Goal: Navigation & Orientation: Go to known website

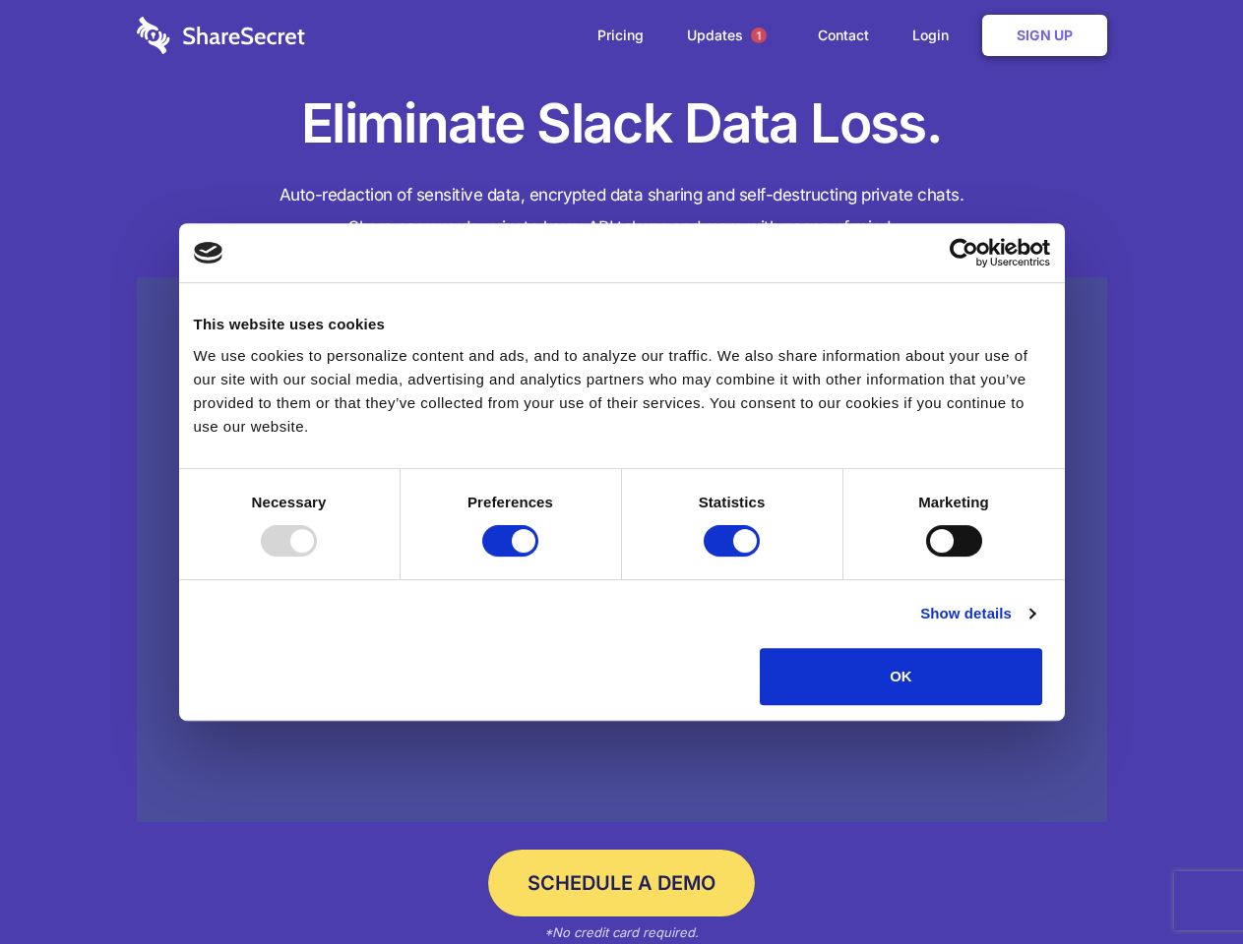
click at [317, 557] on div at bounding box center [289, 540] width 56 height 31
click at [538, 557] on input "Preferences" at bounding box center [510, 540] width 56 height 31
checkbox input "false"
click at [734, 557] on input "Statistics" at bounding box center [731, 540] width 56 height 31
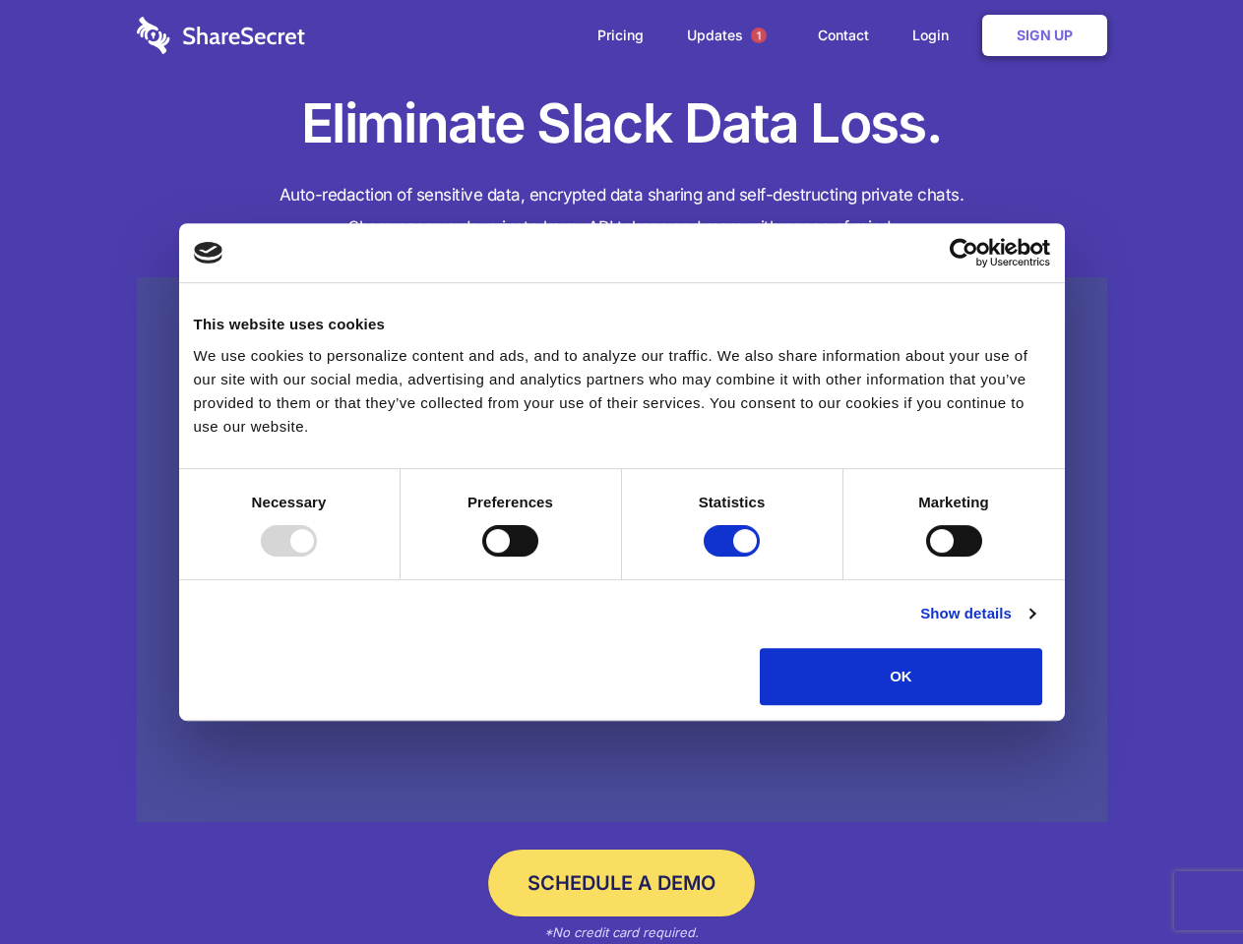
checkbox input "false"
click at [926, 557] on input "Marketing" at bounding box center [954, 540] width 56 height 31
checkbox input "true"
click at [1034, 626] on link "Show details" at bounding box center [977, 614] width 114 height 24
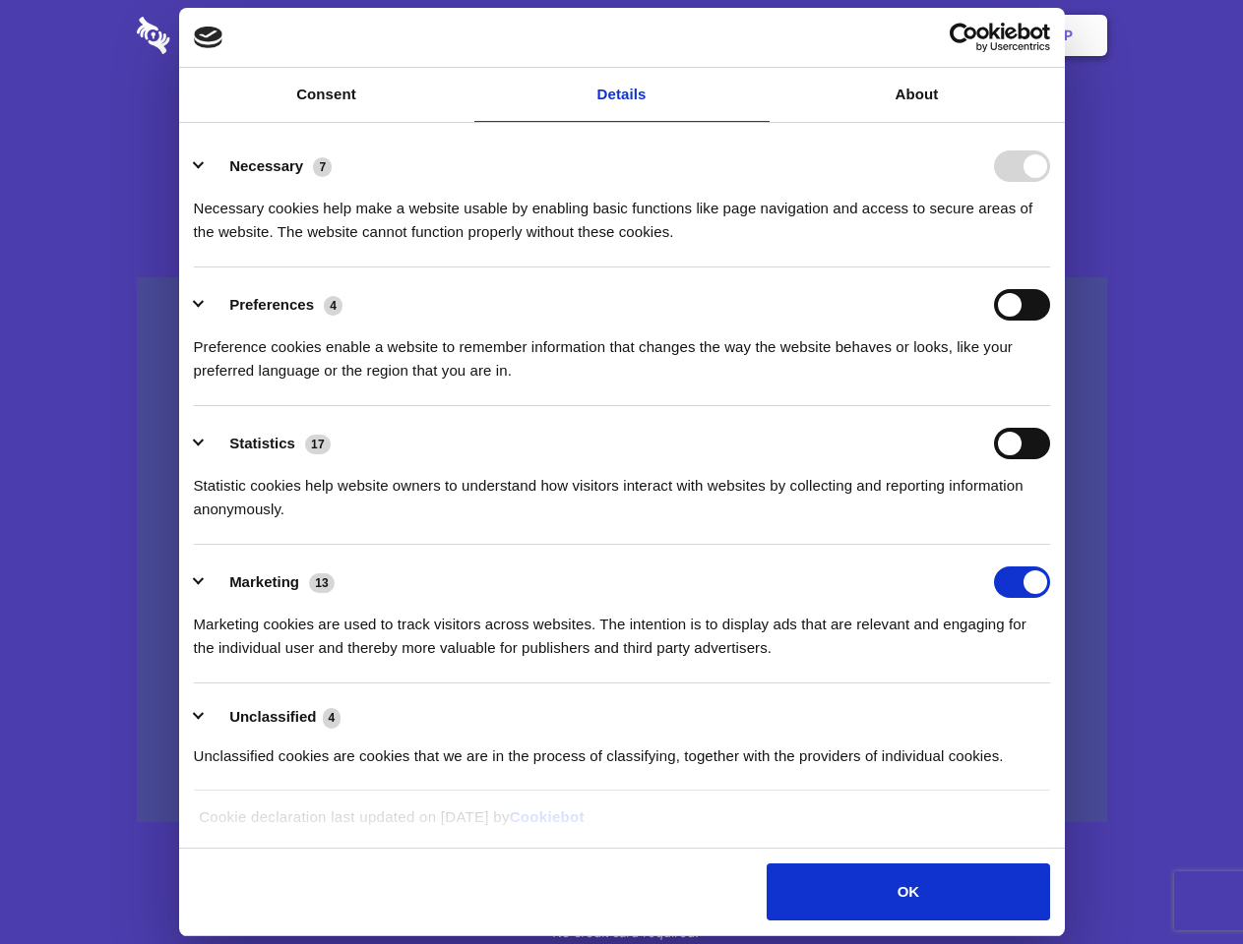
click at [1050, 268] on li "Necessary 7 Necessary cookies help make a website usable by enabling basic func…" at bounding box center [622, 198] width 856 height 139
